Goal: Navigation & Orientation: Go to known website

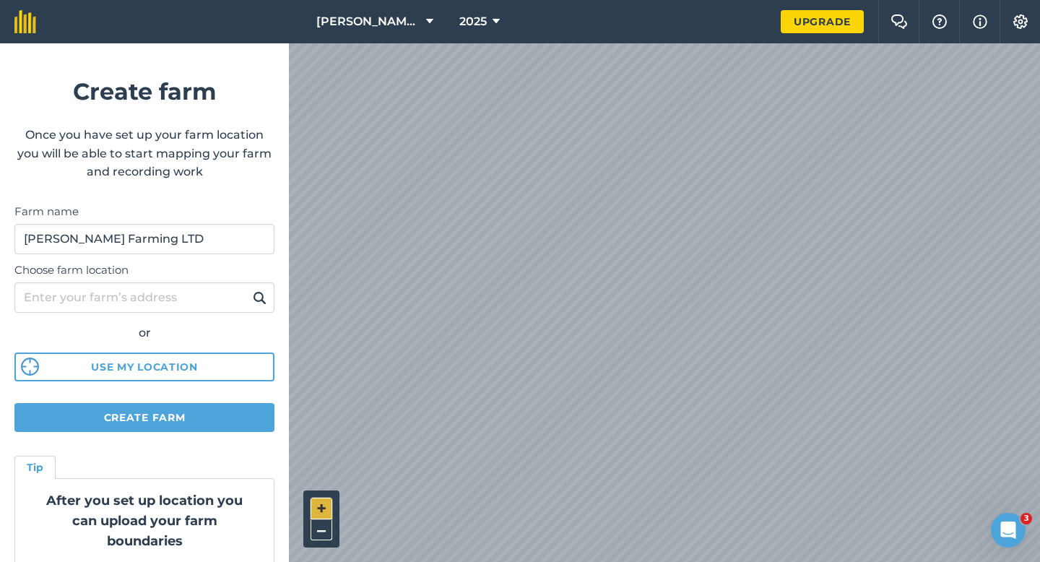
click at [326, 502] on div "+ –" at bounding box center [664, 302] width 751 height 518
